Goal: Task Accomplishment & Management: Manage account settings

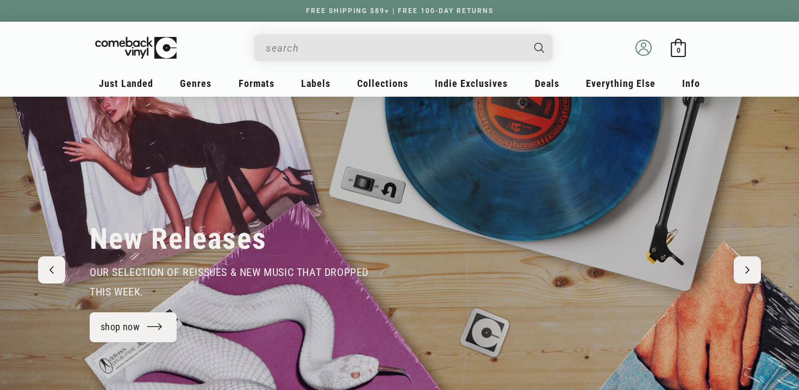
click at [640, 47] on icon at bounding box center [643, 48] width 16 height 16
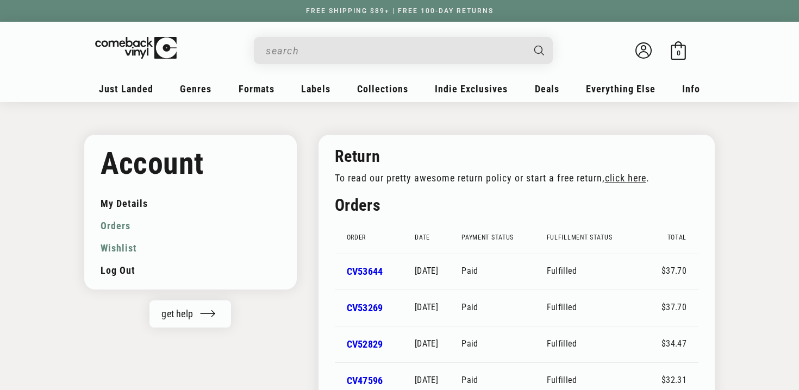
click at [126, 251] on link "Wishlist" at bounding box center [191, 248] width 180 height 22
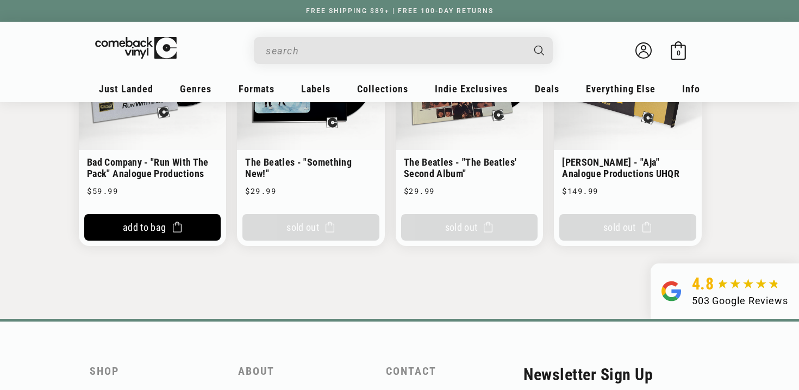
scroll to position [1325, 0]
